Goal: Task Accomplishment & Management: Manage account settings

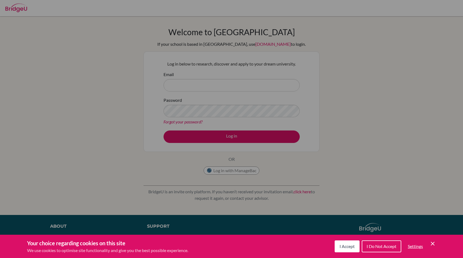
click at [342, 246] on span "I Accept" at bounding box center [347, 246] width 15 height 5
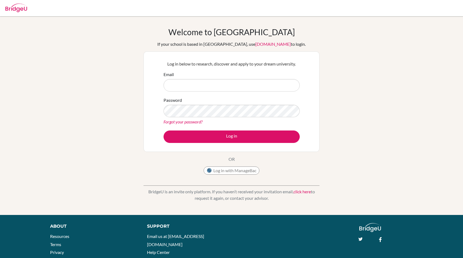
click at [173, 78] on div "Email" at bounding box center [232, 81] width 136 height 20
click at [174, 81] on input "Email" at bounding box center [232, 85] width 136 height 12
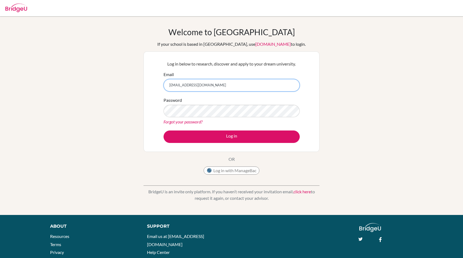
type input "[EMAIL_ADDRESS][DOMAIN_NAME]"
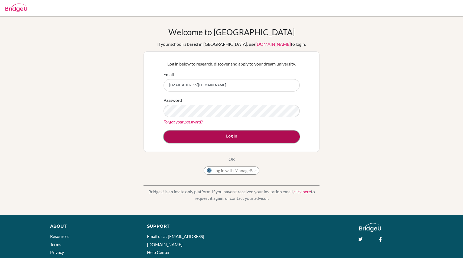
click at [217, 136] on button "Log in" at bounding box center [232, 137] width 136 height 12
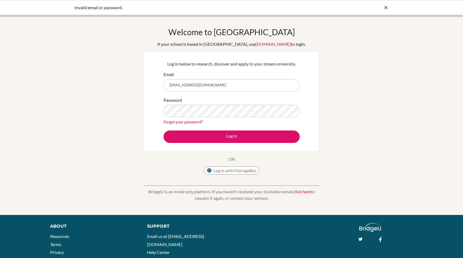
click at [187, 121] on link "Forgot your password?" at bounding box center [183, 121] width 39 height 5
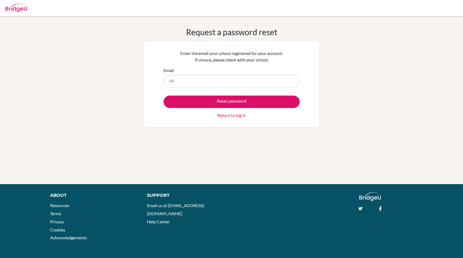
type input "[EMAIL_ADDRESS][DOMAIN_NAME]"
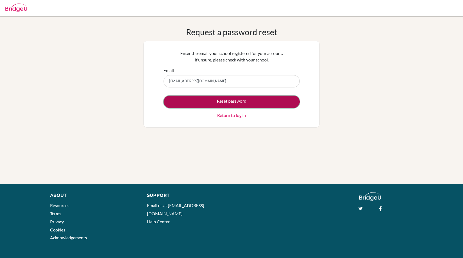
click at [207, 101] on button "Reset password" at bounding box center [232, 102] width 136 height 12
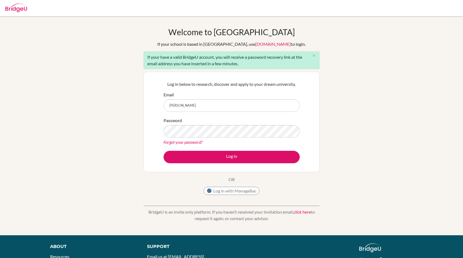
type input "[EMAIL_ADDRESS][DOMAIN_NAME]"
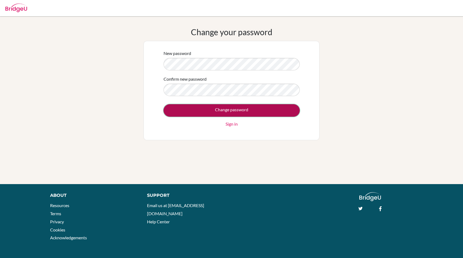
click at [208, 111] on input "Change password" at bounding box center [232, 110] width 136 height 12
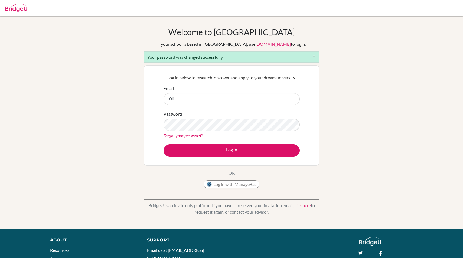
type input "[EMAIL_ADDRESS][DOMAIN_NAME]"
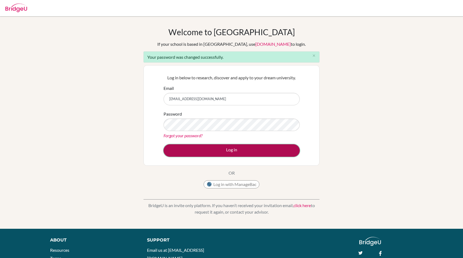
click at [213, 151] on button "Log in" at bounding box center [232, 150] width 136 height 12
